Goal: Task Accomplishment & Management: Manage account settings

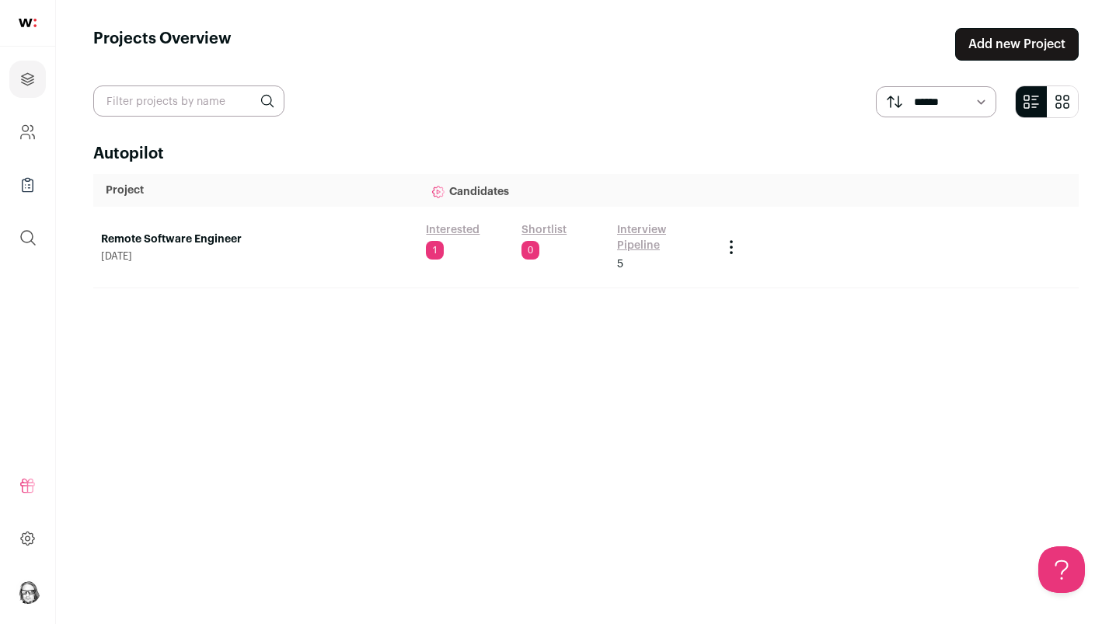
click at [645, 232] on link "Interview Pipeline" at bounding box center [661, 237] width 89 height 31
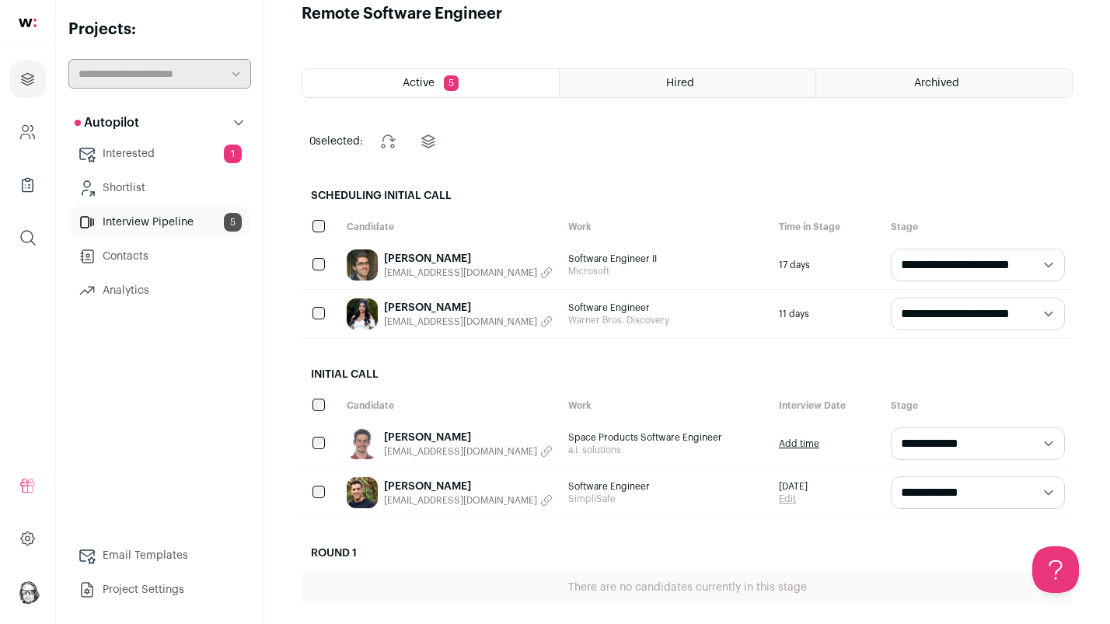
scroll to position [25, 0]
click at [426, 442] on link "[PERSON_NAME]" at bounding box center [468, 438] width 169 height 16
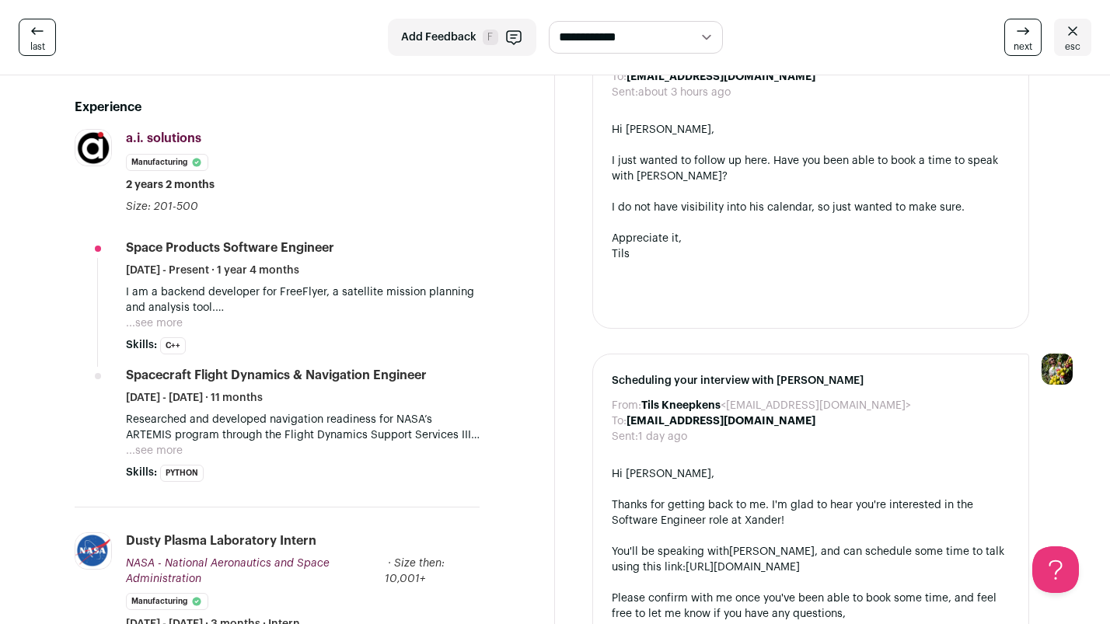
scroll to position [476, 0]
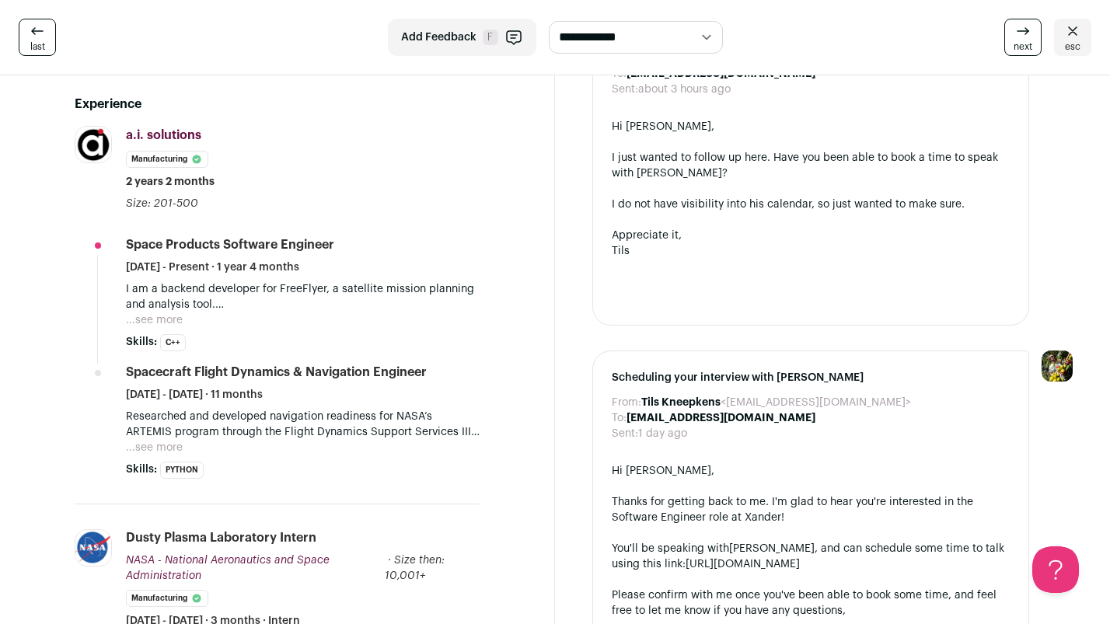
click at [166, 323] on button "...see more" at bounding box center [154, 320] width 57 height 16
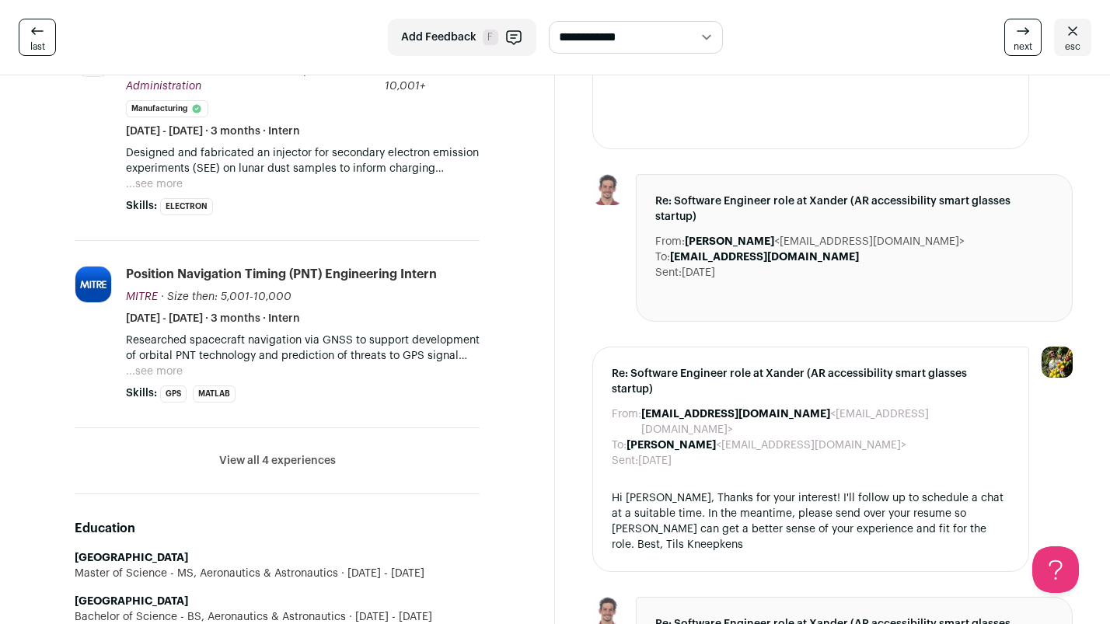
scroll to position [1075, 0]
click at [266, 461] on button "View all 4 experiences" at bounding box center [277, 460] width 117 height 16
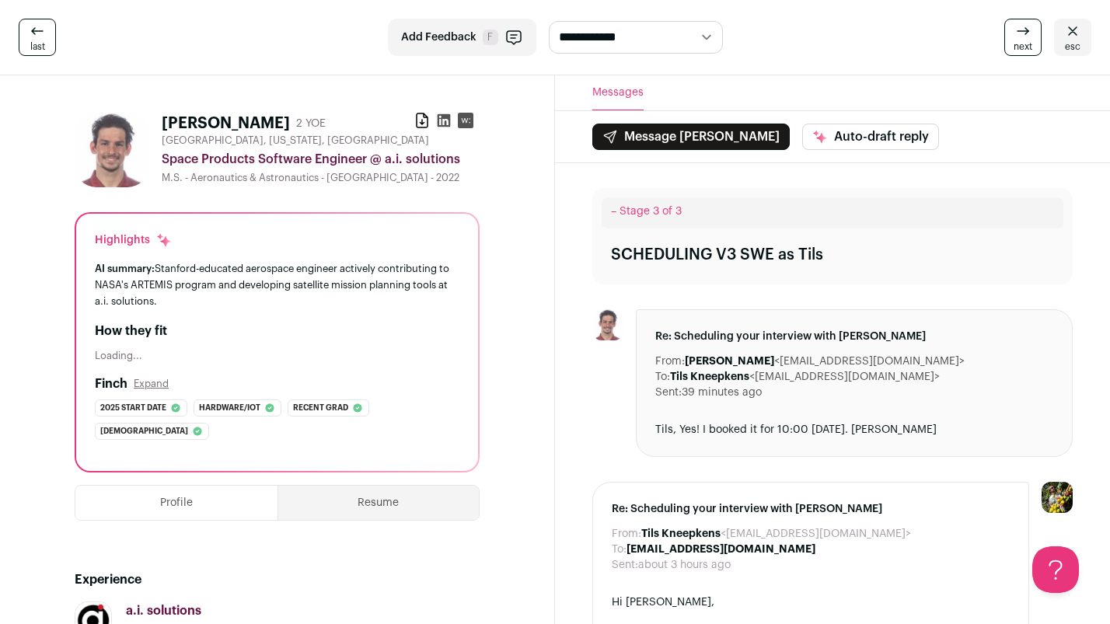
scroll to position [0, 0]
click at [284, 119] on h1 "[PERSON_NAME]" at bounding box center [226, 124] width 128 height 22
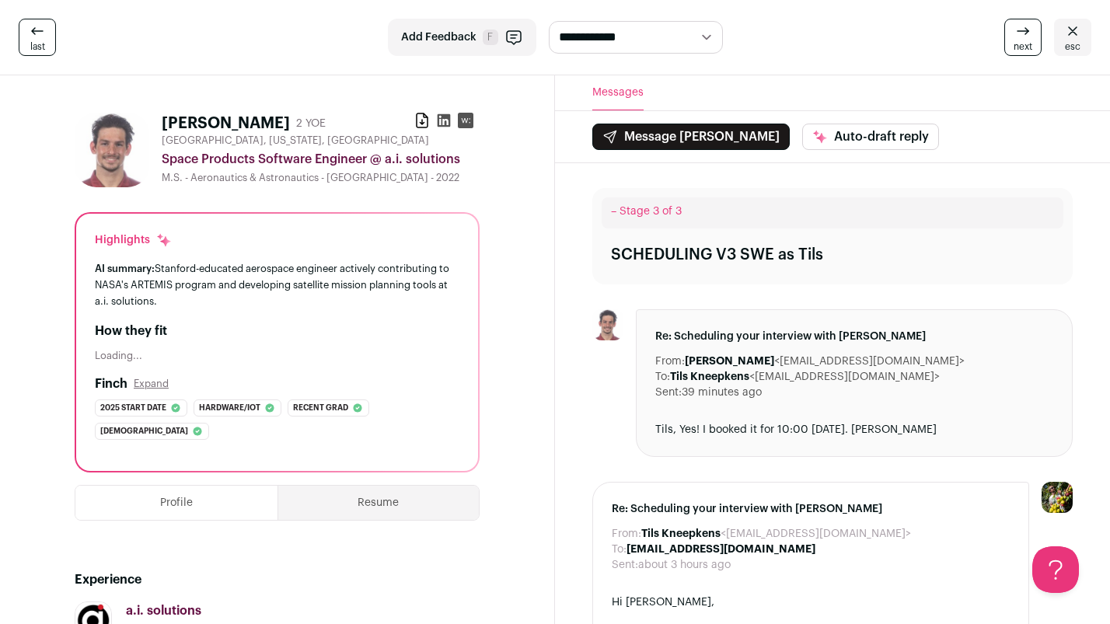
copy h1 "[PERSON_NAME]"
click at [424, 120] on icon at bounding box center [422, 121] width 16 height 16
select select "**********"
